Goal: Information Seeking & Learning: Learn about a topic

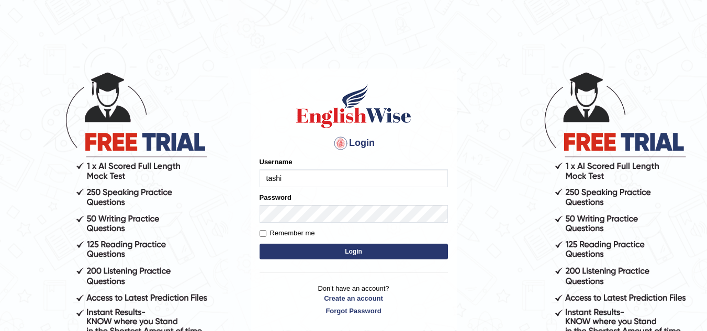
type input "Tashiz"
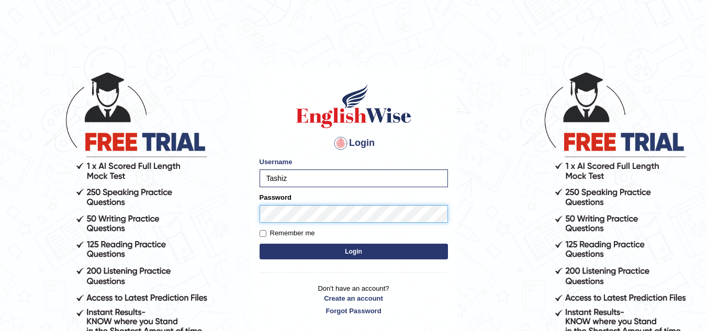
click at [259, 244] on button "Login" at bounding box center [353, 252] width 188 height 16
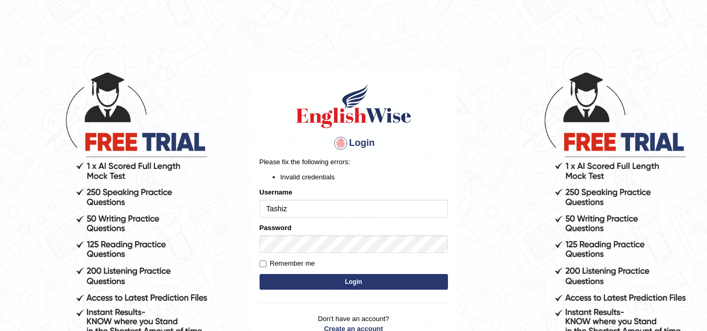
click at [337, 282] on button "Login" at bounding box center [353, 282] width 188 height 16
click at [335, 282] on button "Login" at bounding box center [353, 282] width 188 height 16
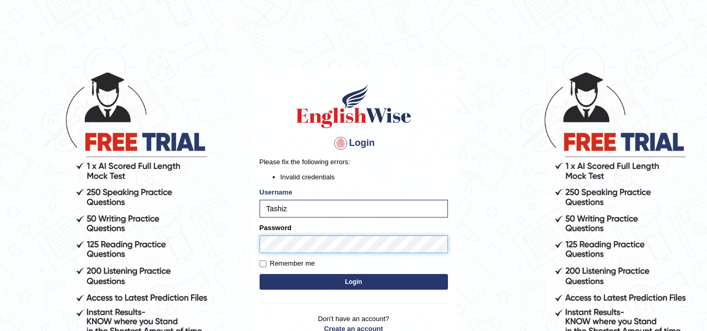
click at [239, 243] on body "Login Please fix the following errors: Invalid credentials Username Tashiz Pass…" at bounding box center [353, 201] width 707 height 331
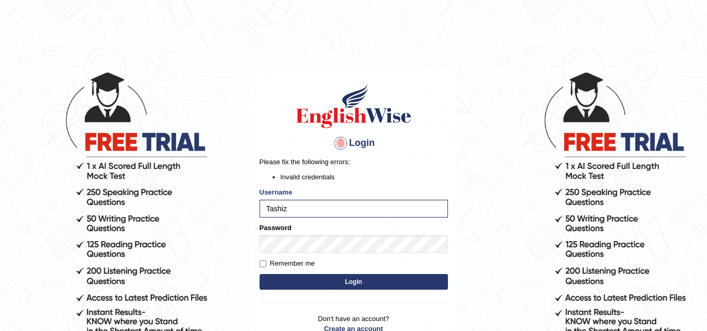
click at [287, 274] on button "Login" at bounding box center [353, 282] width 188 height 16
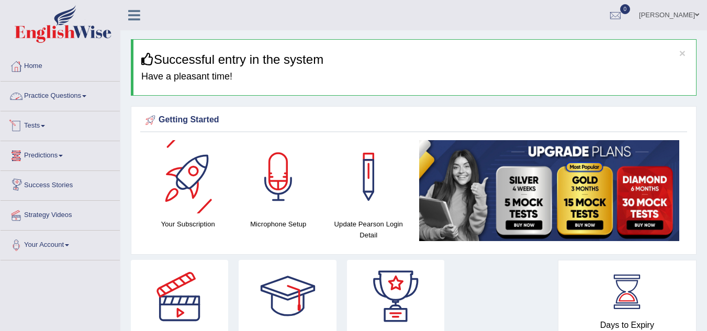
click at [89, 95] on link "Practice Questions" at bounding box center [60, 95] width 119 height 26
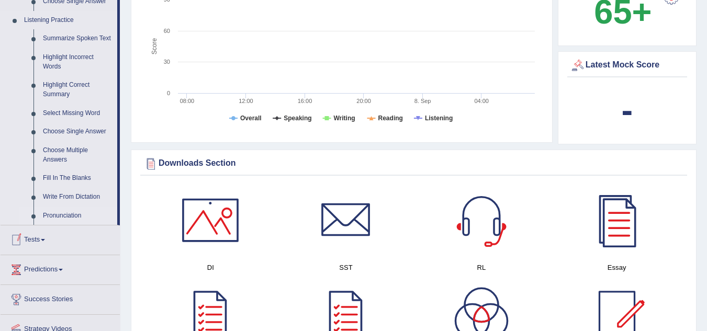
scroll to position [418, 0]
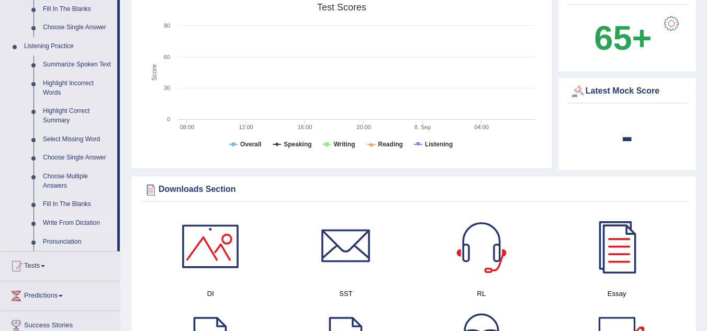
click at [81, 220] on link "Write From Dictation" at bounding box center [77, 223] width 79 height 19
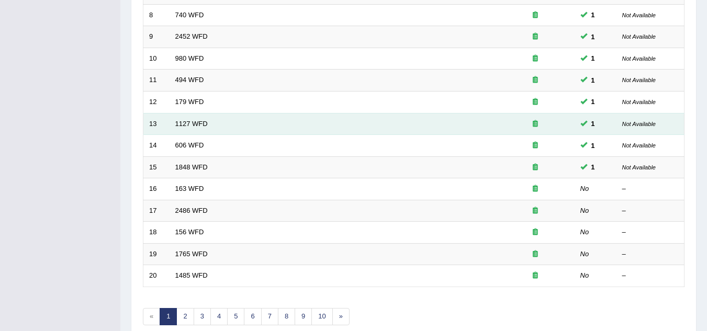
scroll to position [314, 0]
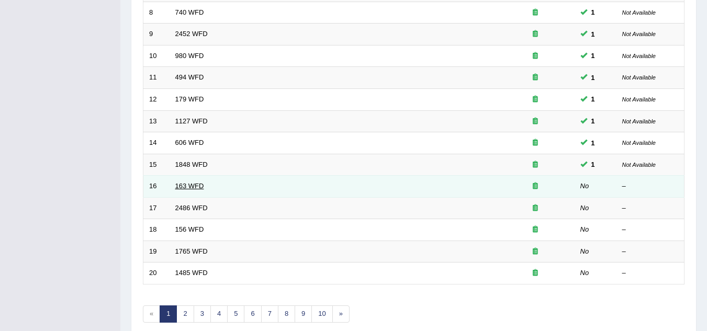
click at [192, 185] on link "163 WFD" at bounding box center [189, 186] width 29 height 8
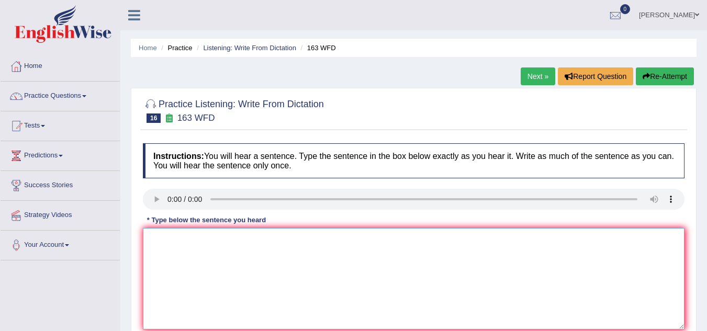
click at [169, 239] on textarea at bounding box center [413, 278] width 541 height 101
drag, startPoint x: 344, startPoint y: 241, endPoint x: 344, endPoint y: 249, distance: 8.4
click at [344, 244] on textarea "A number of assignments will be submitted in the confreence." at bounding box center [413, 278] width 541 height 101
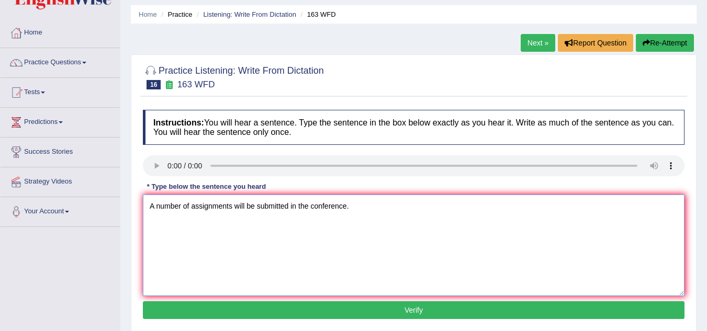
scroll to position [52, 0]
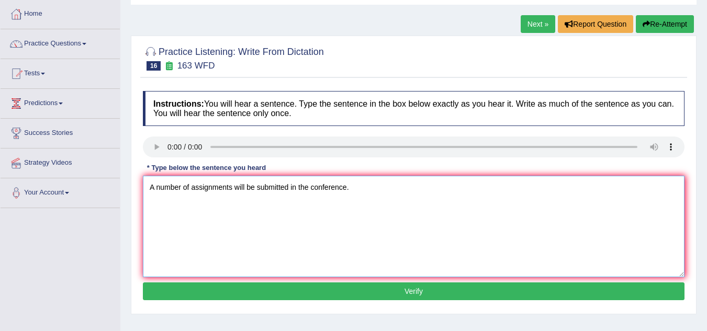
type textarea "A number of assignments will be submitted in the conference."
click at [386, 294] on button "Verify" at bounding box center [413, 291] width 541 height 18
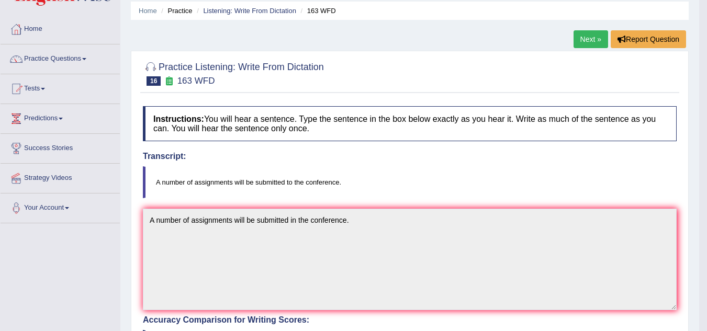
scroll to position [0, 0]
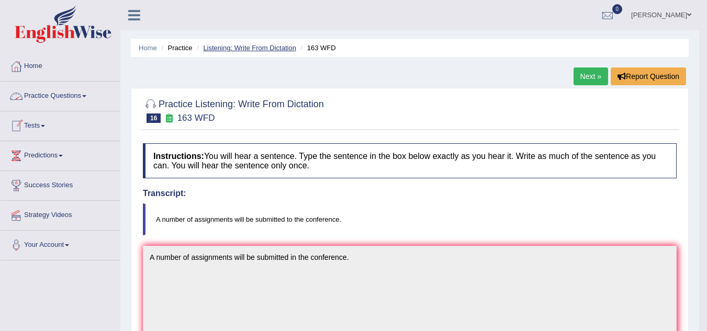
click at [222, 49] on link "Listening: Write From Dictation" at bounding box center [249, 48] width 93 height 8
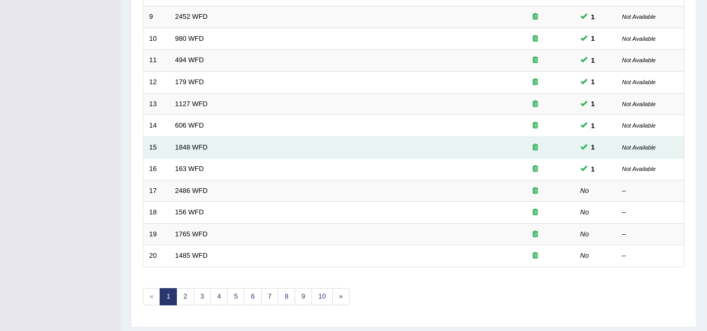
scroll to position [361, 0]
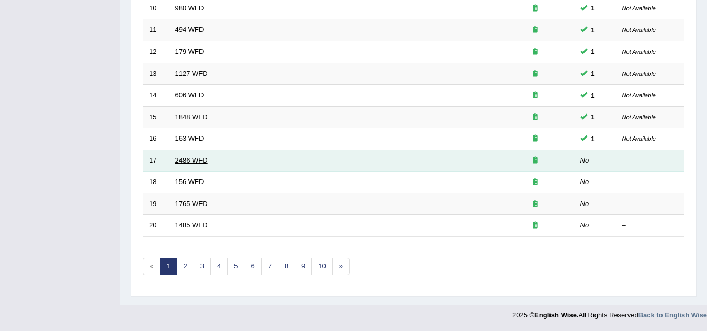
click at [202, 160] on link "2486 WFD" at bounding box center [191, 160] width 32 height 8
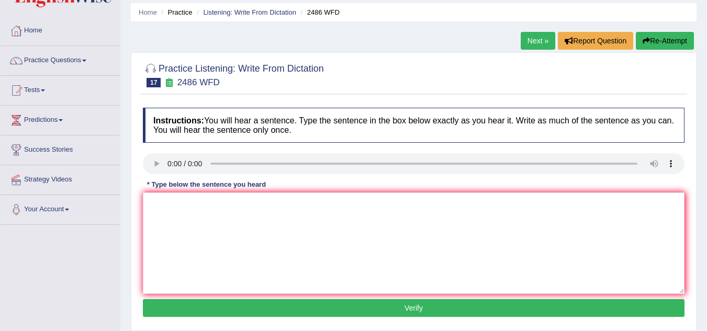
scroll to position [52, 0]
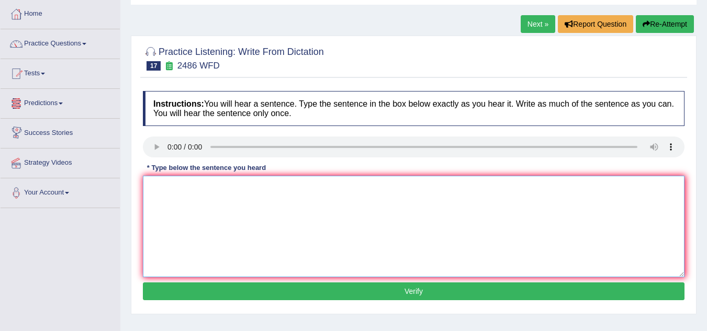
click at [177, 197] on textarea at bounding box center [413, 226] width 541 height 101
drag, startPoint x: 179, startPoint y: 188, endPoint x: 189, endPoint y: 219, distance: 32.1
click at [179, 189] on textarea "There are facial expression" at bounding box center [413, 226] width 541 height 101
click at [237, 186] on textarea "There facial expression" at bounding box center [413, 226] width 541 height 101
click at [169, 189] on textarea "There facial expression are different across the world." at bounding box center [413, 226] width 541 height 101
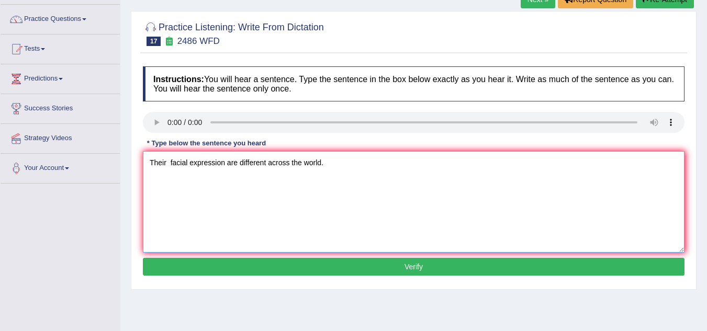
scroll to position [105, 0]
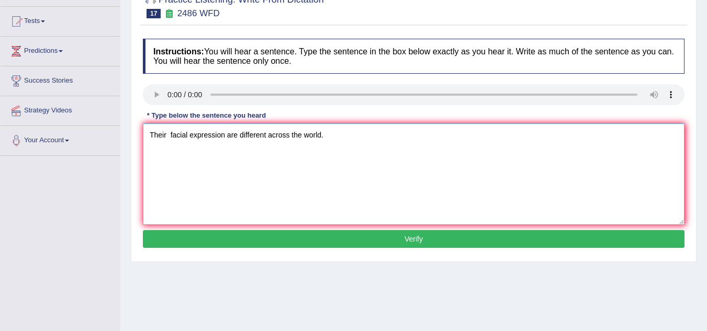
drag, startPoint x: 225, startPoint y: 132, endPoint x: 232, endPoint y: 142, distance: 12.5
click at [226, 133] on textarea "Their facial expression are different across the world." at bounding box center [413, 173] width 541 height 101
click at [228, 141] on textarea "Their facial expression are different across the world." at bounding box center [413, 173] width 541 height 101
type textarea "Their facial expression are different across the world."
click at [415, 240] on button "Verify" at bounding box center [413, 239] width 541 height 18
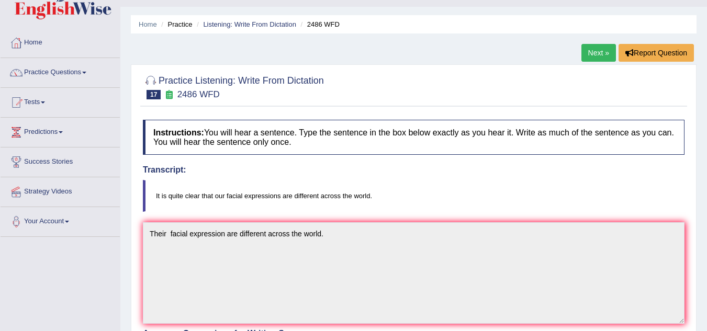
scroll to position [0, 0]
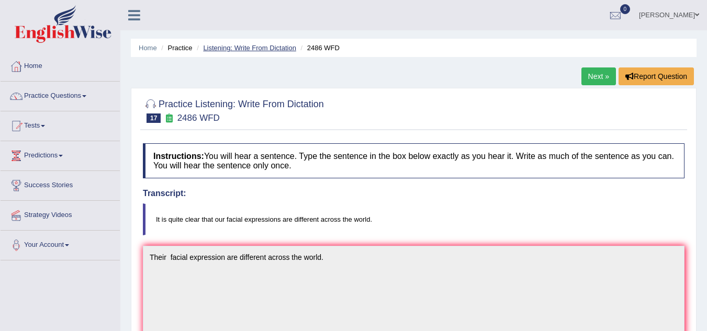
click at [265, 48] on link "Listening: Write From Dictation" at bounding box center [249, 48] width 93 height 8
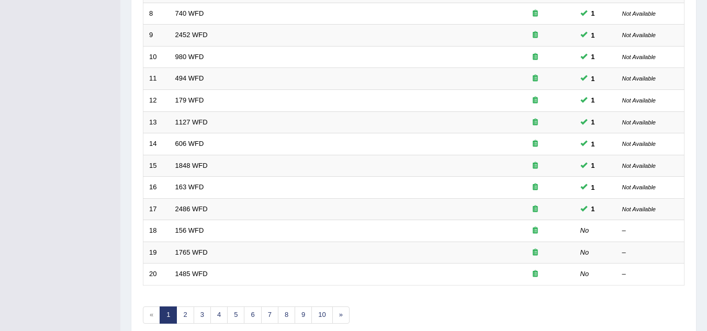
scroll to position [361, 0]
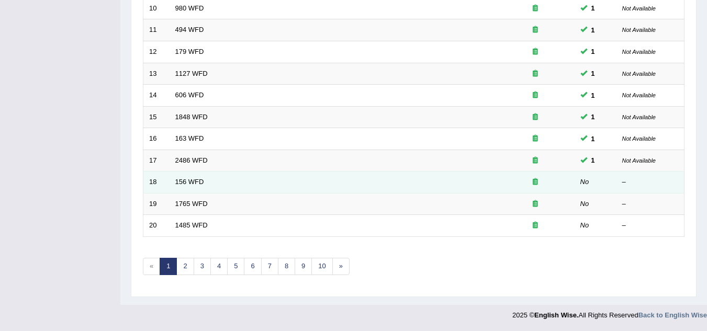
click at [173, 178] on td "156 WFD" at bounding box center [332, 183] width 326 height 22
click at [177, 178] on link "156 WFD" at bounding box center [189, 182] width 29 height 8
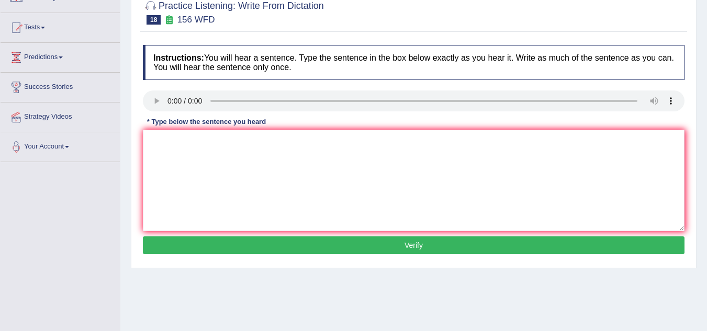
scroll to position [105, 0]
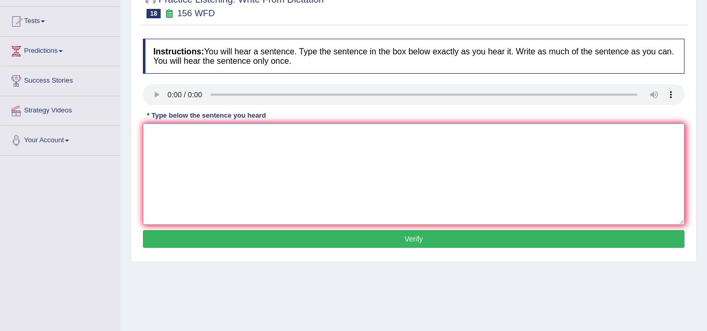
drag, startPoint x: 173, startPoint y: 129, endPoint x: 182, endPoint y: 130, distance: 9.4
click at [177, 129] on textarea at bounding box center [413, 173] width 541 height 101
type textarea "All the assignments are due by tomorrow."
click at [426, 239] on button "Verify" at bounding box center [413, 239] width 541 height 18
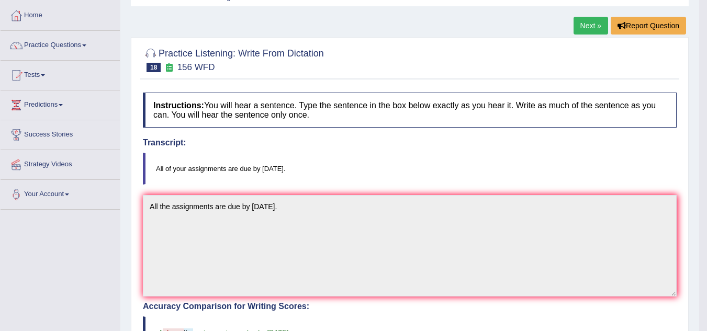
scroll to position [0, 0]
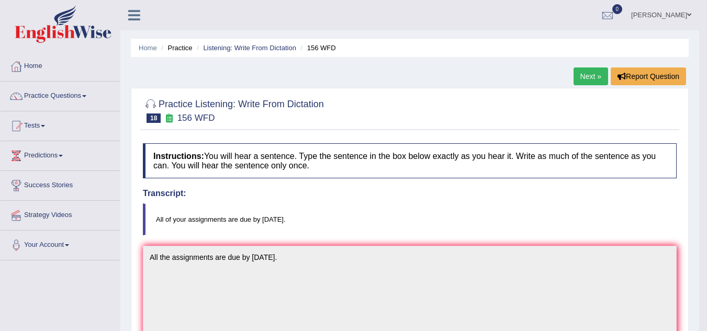
click at [252, 42] on ul "Home Practice Listening: Write From Dictation 156 WFD" at bounding box center [410, 48] width 558 height 18
click at [254, 46] on link "Listening: Write From Dictation" at bounding box center [249, 48] width 93 height 8
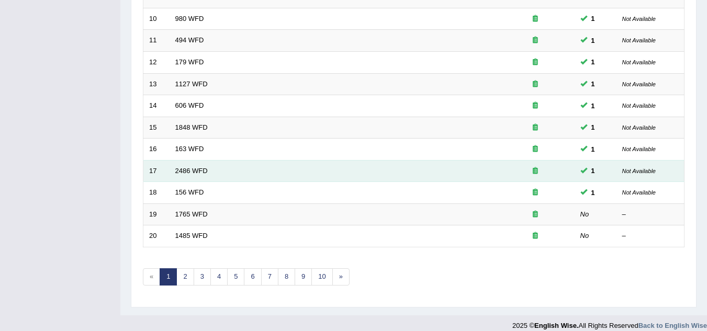
scroll to position [361, 0]
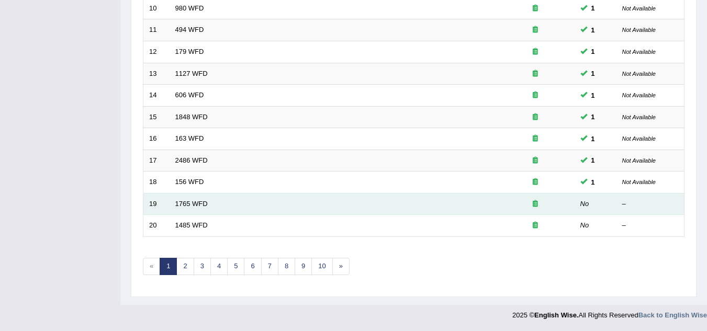
click at [183, 199] on td "1765 WFD" at bounding box center [332, 204] width 326 height 22
click at [185, 199] on td "1765 WFD" at bounding box center [332, 204] width 326 height 22
click at [186, 202] on link "1765 WFD" at bounding box center [191, 204] width 32 height 8
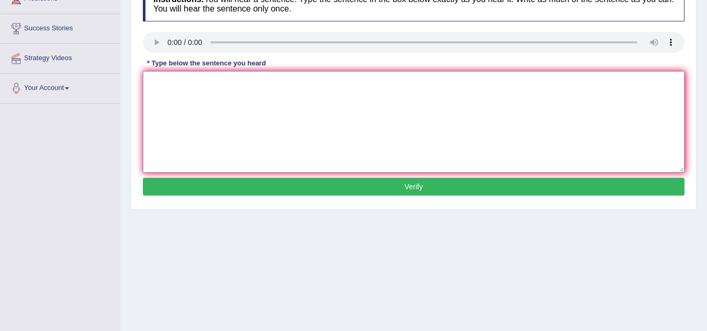
click at [166, 83] on textarea at bounding box center [413, 121] width 541 height 101
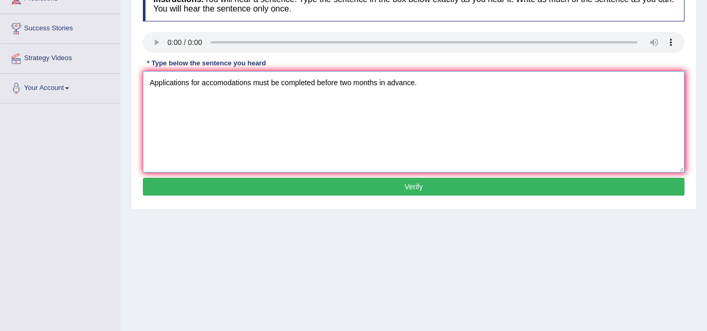
click at [250, 84] on textarea "Applications for accomodations must be completed before two months in advance." at bounding box center [413, 121] width 541 height 101
type textarea "Applications for accomodations must be completed before two months in advance."
click at [424, 190] on button "Verify" at bounding box center [413, 187] width 541 height 18
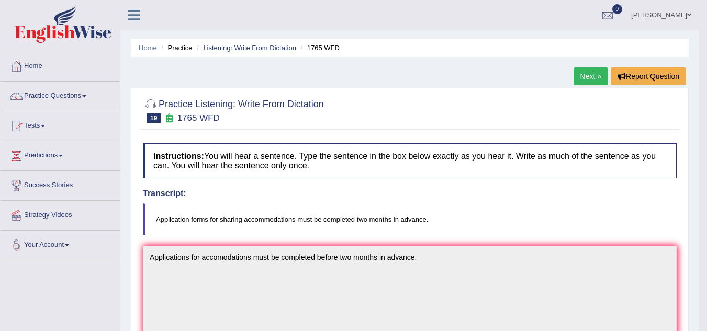
click at [235, 46] on link "Listening: Write From Dictation" at bounding box center [249, 48] width 93 height 8
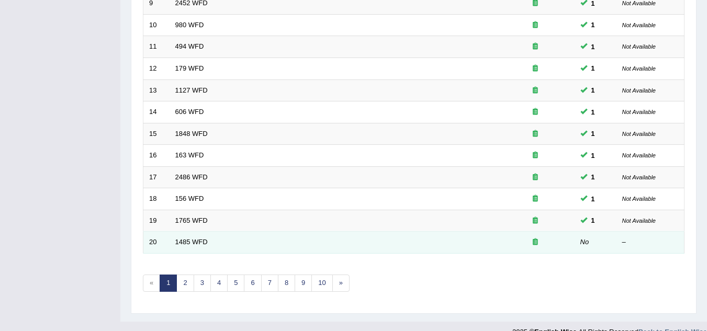
scroll to position [361, 0]
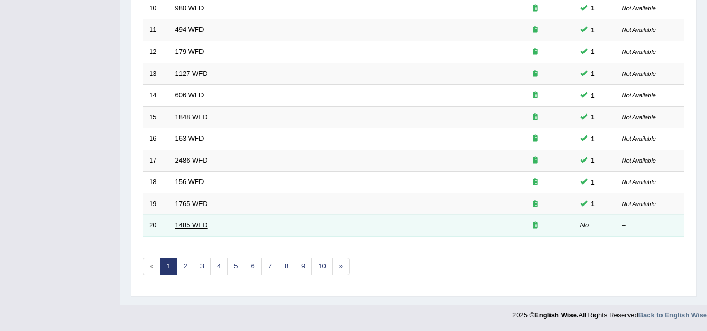
click at [192, 223] on link "1485 WFD" at bounding box center [191, 225] width 32 height 8
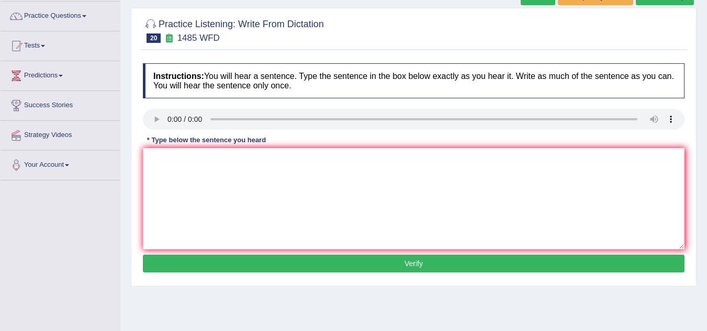
scroll to position [52, 0]
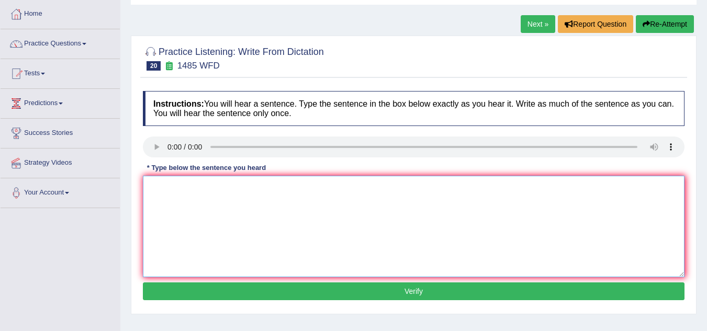
click at [174, 184] on textarea at bounding box center [413, 226] width 541 height 101
click at [155, 185] on textarea "fprce workd gives student to throughkyu study the subject." at bounding box center [413, 226] width 541 height 101
drag, startPoint x: 190, startPoint y: 188, endPoint x: 216, endPoint y: 288, distance: 103.0
click at [191, 197] on textarea "Force workd gives student to throughkyu study the subject." at bounding box center [413, 226] width 541 height 101
drag, startPoint x: 208, startPoint y: 187, endPoint x: 265, endPoint y: 252, distance: 86.0
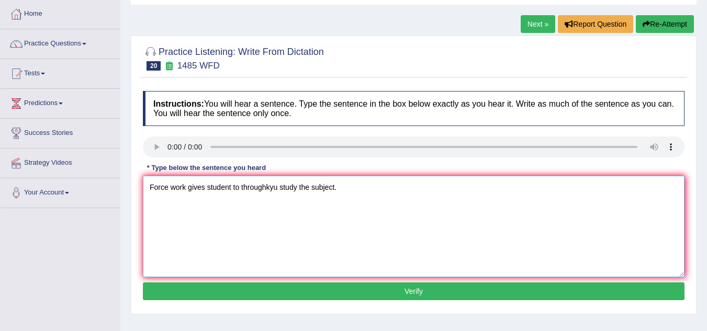
click at [209, 188] on textarea "Force work gives student to throughkyu study the subject." at bounding box center [413, 226] width 541 height 101
drag, startPoint x: 289, startPoint y: 188, endPoint x: 292, endPoint y: 198, distance: 9.9
click at [289, 189] on textarea "Force work gives the student to throughkyu study the subject." at bounding box center [413, 226] width 541 height 101
type textarea "Force work gives the student to throughly study the subject."
click at [383, 289] on button "Verify" at bounding box center [413, 291] width 541 height 18
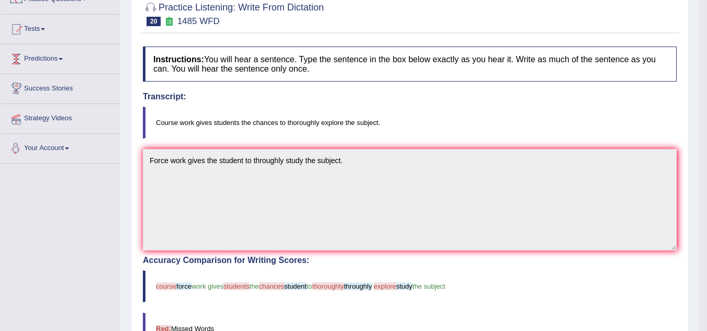
scroll to position [0, 0]
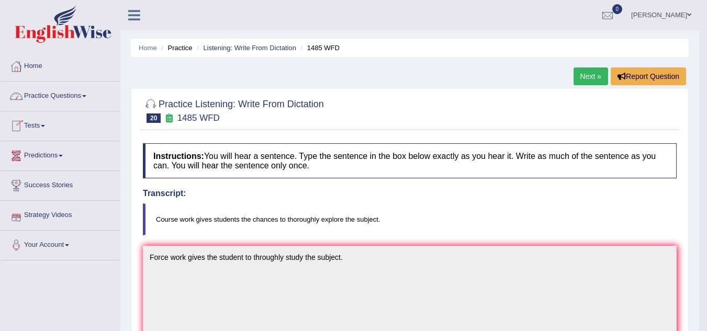
click at [76, 99] on link "Practice Questions" at bounding box center [60, 95] width 119 height 26
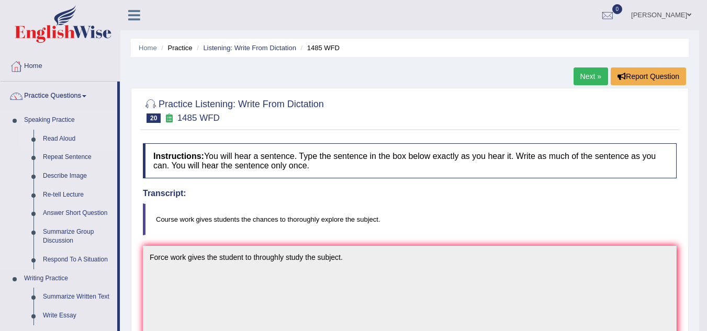
click at [72, 133] on link "Read Aloud" at bounding box center [77, 139] width 79 height 19
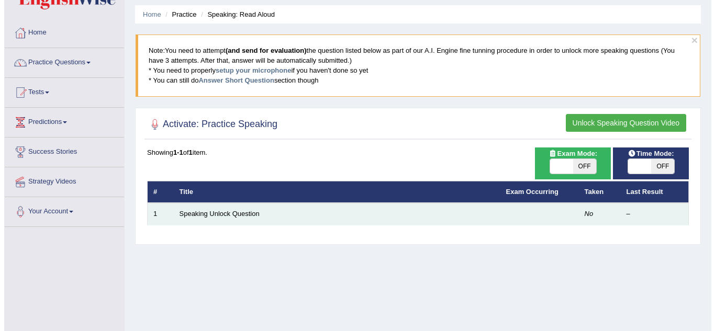
scroll to position [52, 0]
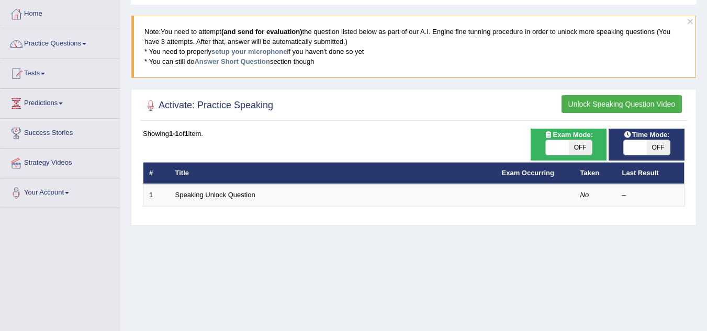
click at [576, 148] on span "OFF" at bounding box center [580, 147] width 23 height 15
checkbox input "true"
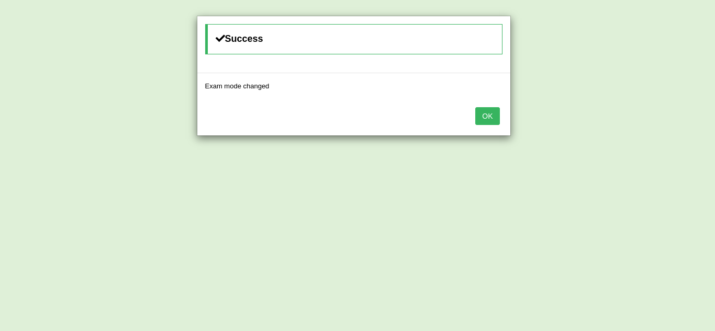
click at [478, 114] on button "OK" at bounding box center [487, 116] width 24 height 18
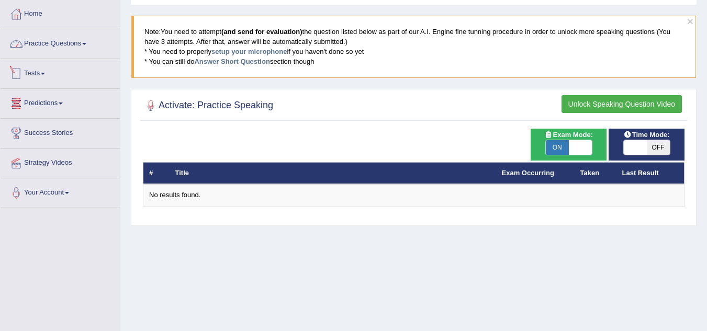
click at [75, 46] on link "Practice Questions" at bounding box center [60, 42] width 119 height 26
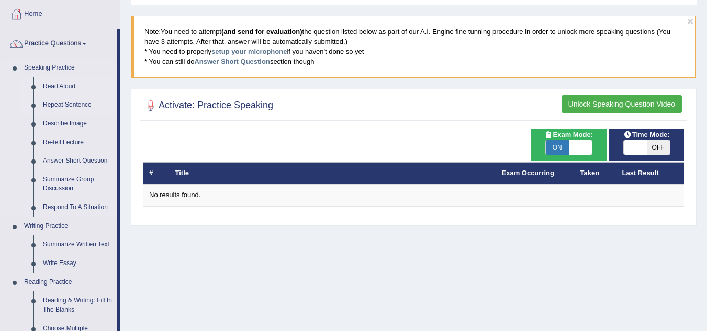
click at [79, 107] on link "Repeat Sentence" at bounding box center [77, 105] width 79 height 19
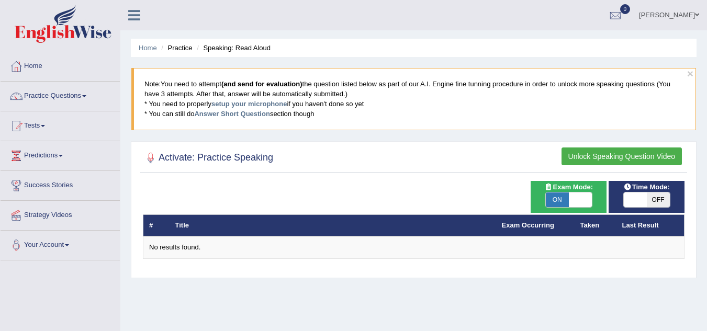
click at [558, 200] on span "ON" at bounding box center [557, 199] width 23 height 15
checkbox input "false"
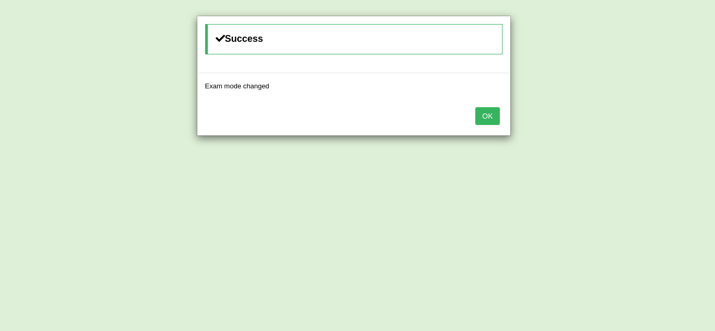
click at [484, 128] on div "OK" at bounding box center [353, 117] width 313 height 37
click at [484, 124] on button "OK" at bounding box center [487, 116] width 24 height 18
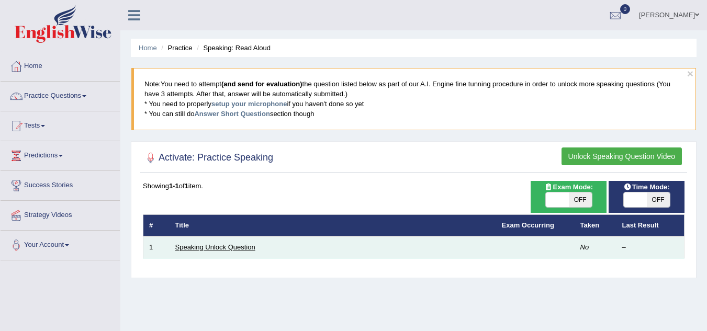
click at [193, 251] on link "Speaking Unlock Question" at bounding box center [215, 247] width 80 height 8
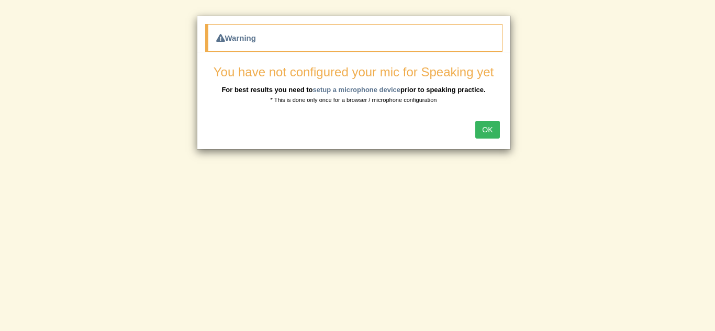
click at [490, 131] on button "OK" at bounding box center [487, 130] width 24 height 18
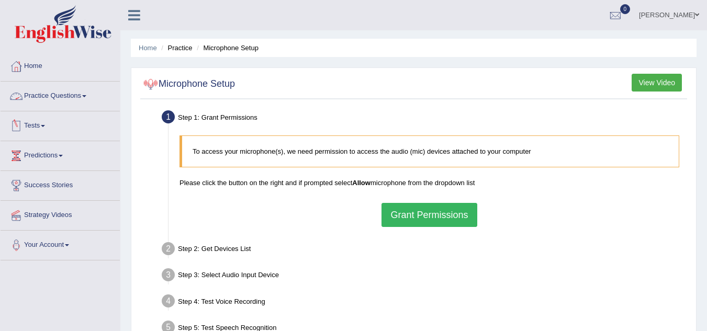
click at [93, 96] on link "Practice Questions" at bounding box center [60, 95] width 119 height 26
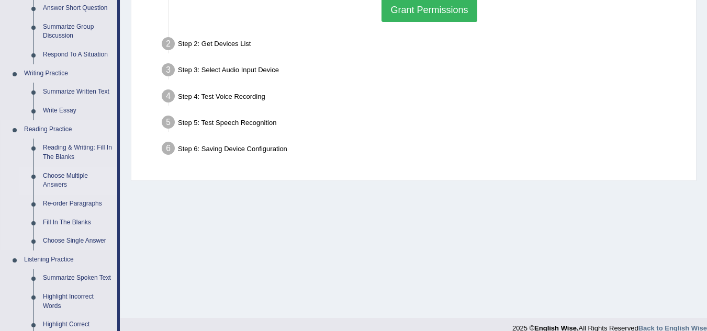
scroll to position [209, 0]
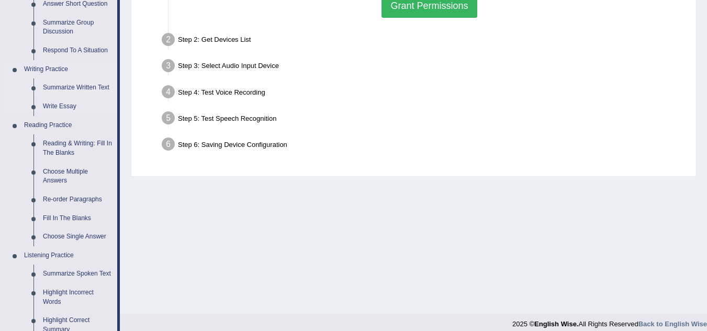
click at [63, 92] on link "Summarize Written Text" at bounding box center [77, 87] width 79 height 19
